Goal: Transaction & Acquisition: Purchase product/service

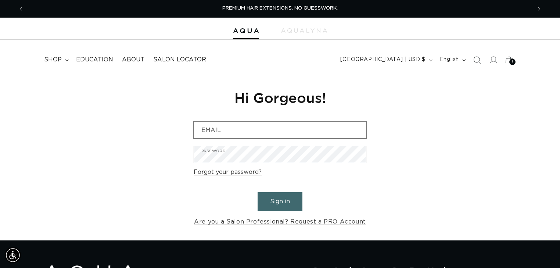
type input "[EMAIL_ADDRESS][DOMAIN_NAME]"
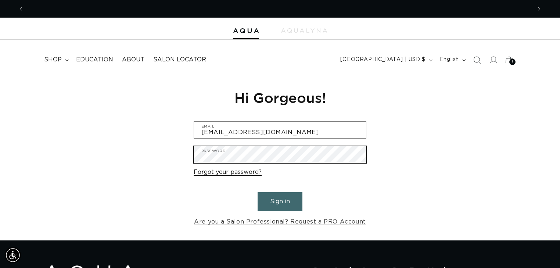
scroll to position [0, 1015]
click at [257, 192] on button "Sign in" at bounding box center [279, 201] width 45 height 19
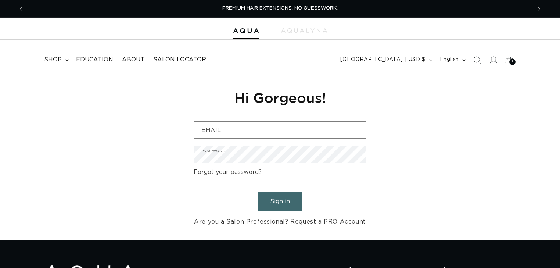
click at [510, 62] on div "1 1" at bounding box center [512, 62] width 6 height 6
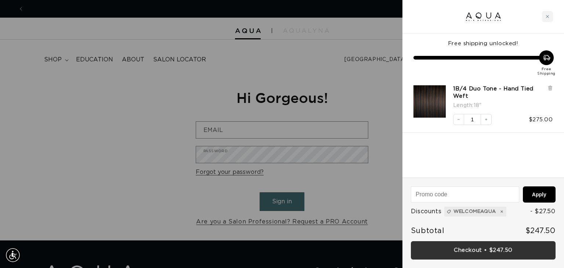
scroll to position [0, 1024]
click at [454, 253] on link "Checkout • $247.50" at bounding box center [483, 250] width 145 height 19
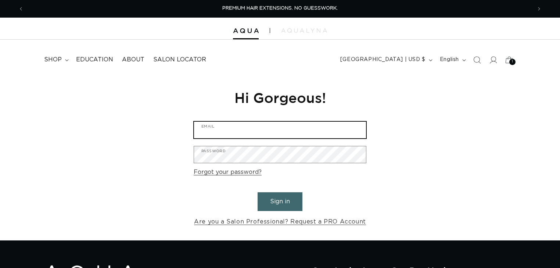
click at [243, 134] on input "Email" at bounding box center [280, 130] width 172 height 17
type input "[EMAIL_ADDRESS][DOMAIN_NAME]"
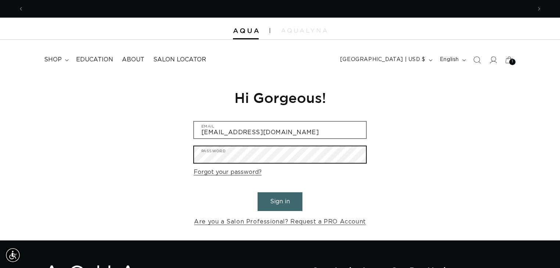
scroll to position [0, 1015]
click at [257, 192] on button "Sign in" at bounding box center [279, 201] width 45 height 19
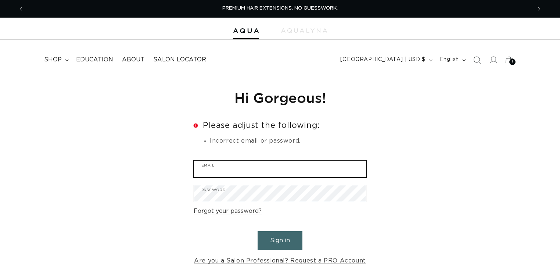
click at [236, 176] on input "Email" at bounding box center [280, 168] width 172 height 17
type input "[EMAIL_ADDRESS][DOMAIN_NAME]"
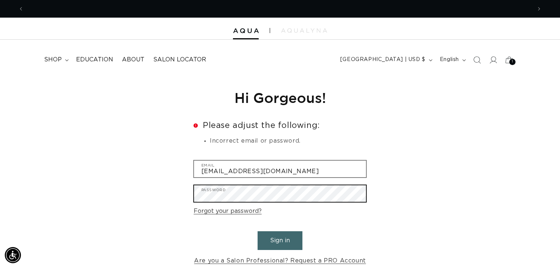
scroll to position [0, 508]
click at [257, 231] on button "Sign in" at bounding box center [279, 240] width 45 height 19
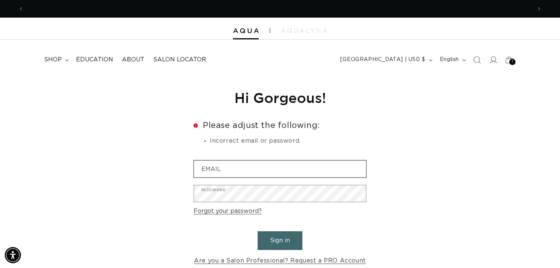
scroll to position [0, 508]
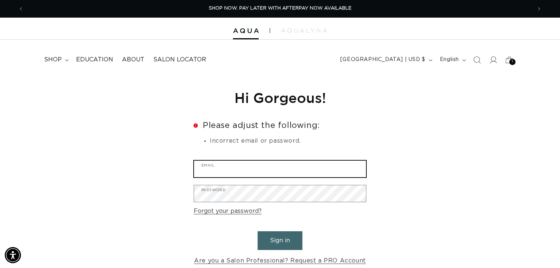
click at [228, 170] on input "Email" at bounding box center [280, 168] width 172 height 17
type input "jessicanwatkins@gmail.com"
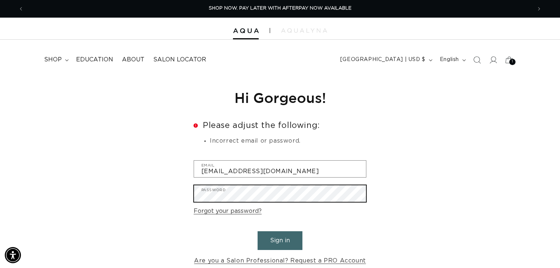
scroll to position [0, 1015]
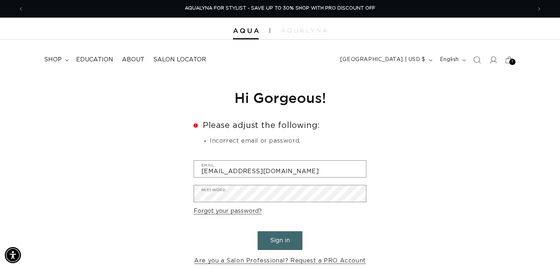
drag, startPoint x: 222, startPoint y: 210, endPoint x: 227, endPoint y: 213, distance: 5.4
click at [222, 210] on link "Forgot your password?" at bounding box center [228, 211] width 68 height 11
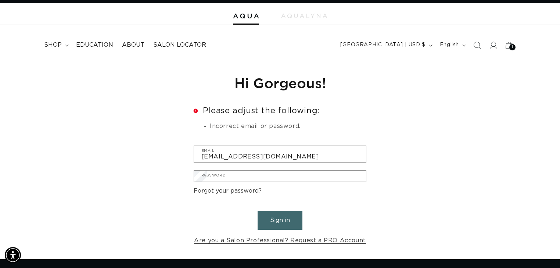
click at [192, 135] on div "Reset your password We will send you an email to reset your password Email Subm…" at bounding box center [280, 160] width 184 height 198
click at [0, 0] on input "Email" at bounding box center [0, 0] width 0 height 0
type input "jessicanwatkins@gmail.com"
click at [0, 0] on button "Submit" at bounding box center [0, 0] width 0 height 0
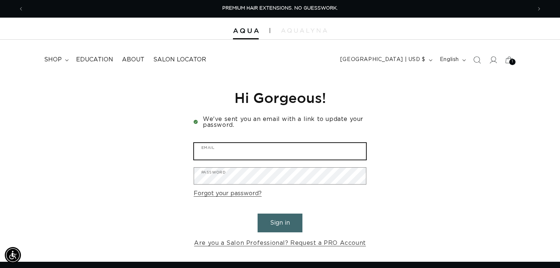
click at [277, 146] on input "Email" at bounding box center [280, 151] width 172 height 17
type input "[EMAIL_ADDRESS][DOMAIN_NAME]"
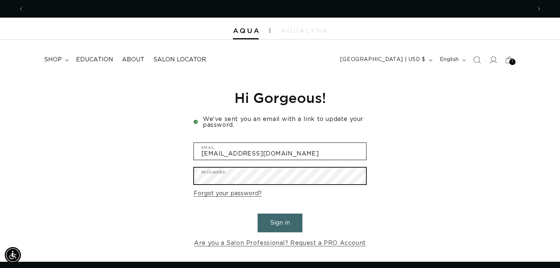
scroll to position [0, 1015]
click at [257, 213] on button "Sign in" at bounding box center [279, 222] width 45 height 19
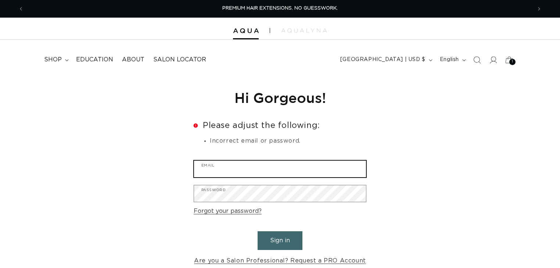
click at [247, 172] on input "Email" at bounding box center [280, 168] width 172 height 17
type input "[EMAIL_ADDRESS][DOMAIN_NAME]"
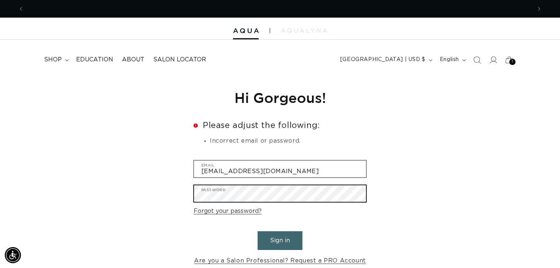
scroll to position [0, 0]
click at [257, 231] on button "Sign in" at bounding box center [279, 240] width 45 height 19
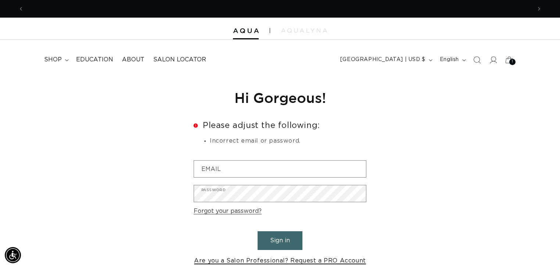
scroll to position [0, 508]
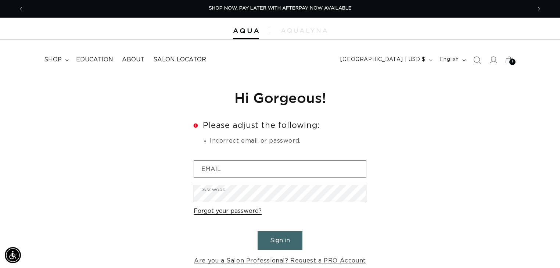
click at [219, 209] on link "Forgot your password?" at bounding box center [228, 211] width 68 height 11
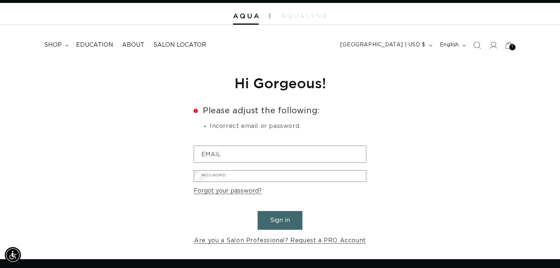
click at [0, 0] on input "Email" at bounding box center [0, 0] width 0 height 0
type input "jessicanwatkins@gmail.com"
click at [0, 0] on button "Submit" at bounding box center [0, 0] width 0 height 0
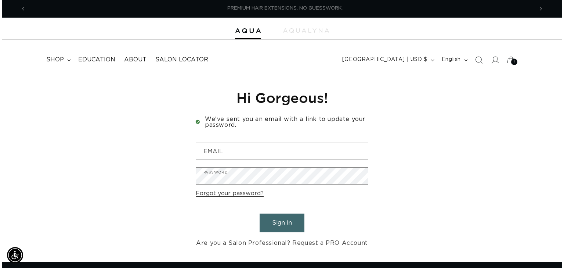
scroll to position [0, 1015]
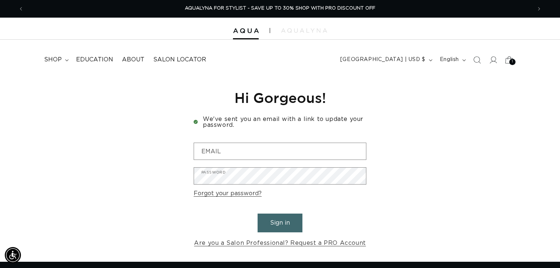
click at [508, 62] on icon at bounding box center [508, 59] width 17 height 17
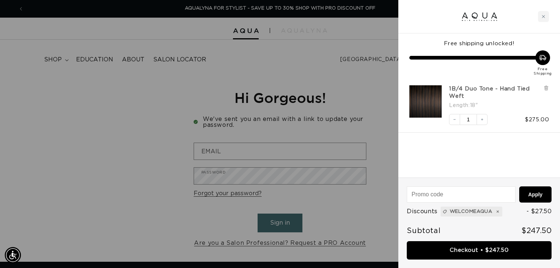
scroll to position [0, 1024]
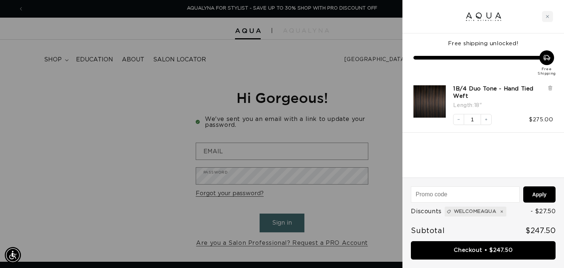
click at [320, 82] on div at bounding box center [282, 134] width 564 height 268
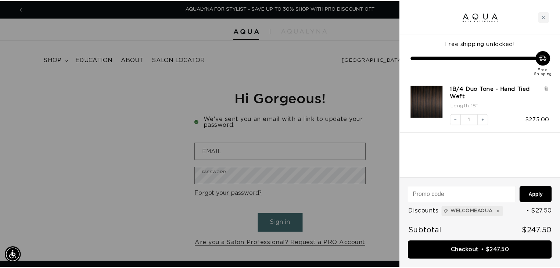
scroll to position [0, 1015]
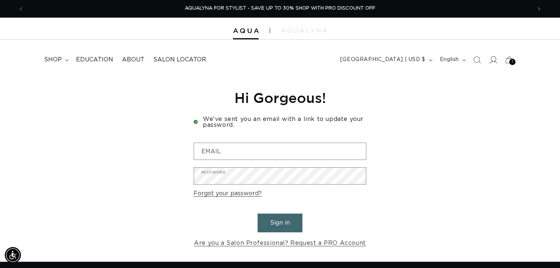
click at [492, 61] on icon at bounding box center [494, 59] width 8 height 7
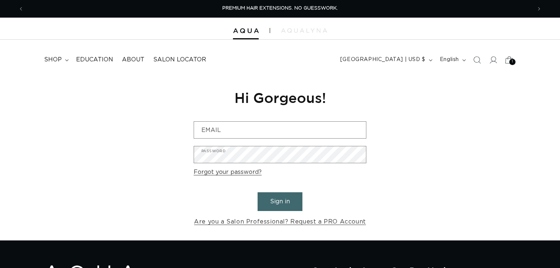
click at [510, 60] on div "1 1" at bounding box center [512, 62] width 6 height 6
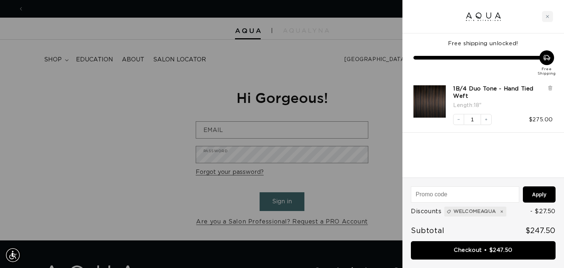
click at [438, 109] on img "1B/4 Duo Tone - Hand Tied Weft - 18&quot;" at bounding box center [430, 101] width 32 height 32
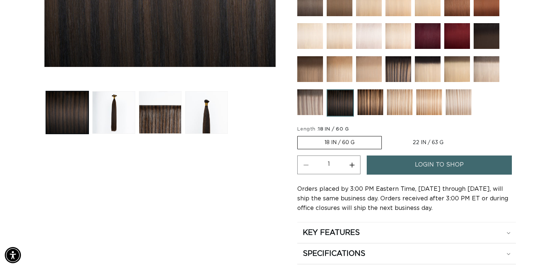
scroll to position [411, 0]
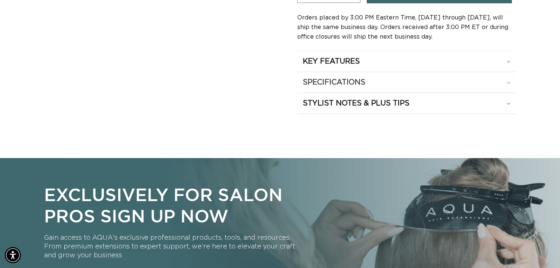
click at [315, 86] on summary "SPECIFICATIONS" at bounding box center [406, 82] width 219 height 21
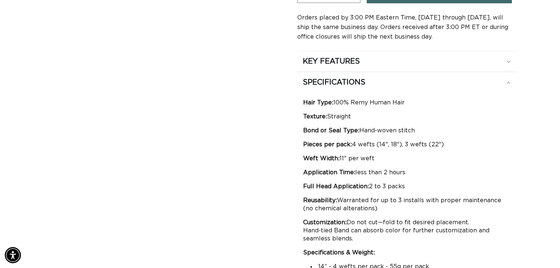
scroll to position [0, 508]
drag, startPoint x: 300, startPoint y: 140, endPoint x: 488, endPoint y: 141, distance: 188.0
click at [488, 141] on div "Hair Type: 100% Remy Human Hair Texture: Straight Bond or Seal Type: Hand-woven…" at bounding box center [406, 193] width 219 height 200
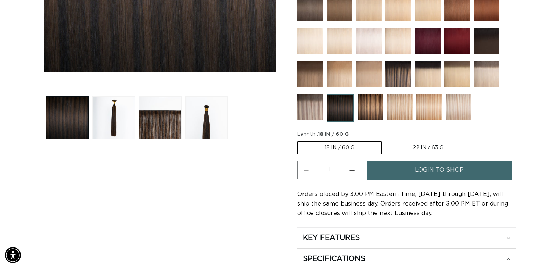
click at [373, 114] on img at bounding box center [370, 107] width 26 height 26
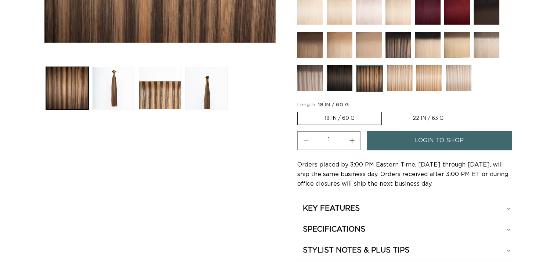
click at [339, 70] on img at bounding box center [339, 78] width 26 height 26
